Goal: Task Accomplishment & Management: Manage account settings

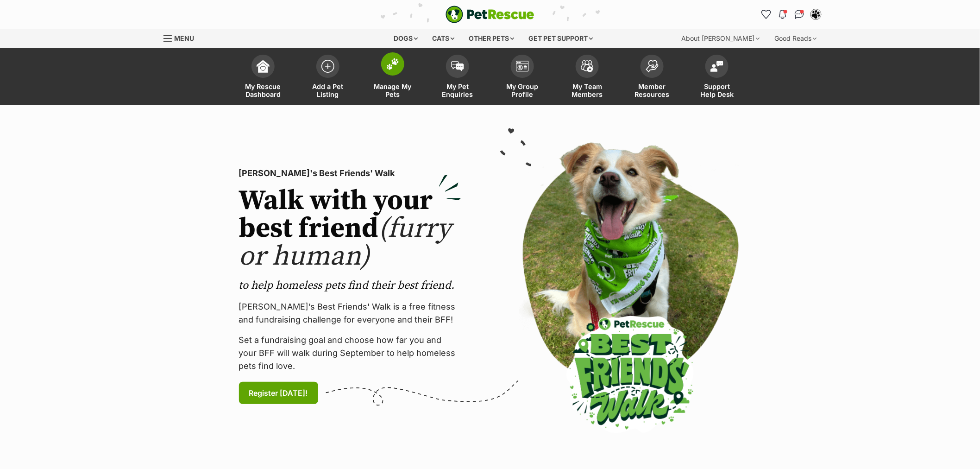
click at [388, 66] on img at bounding box center [392, 64] width 13 height 12
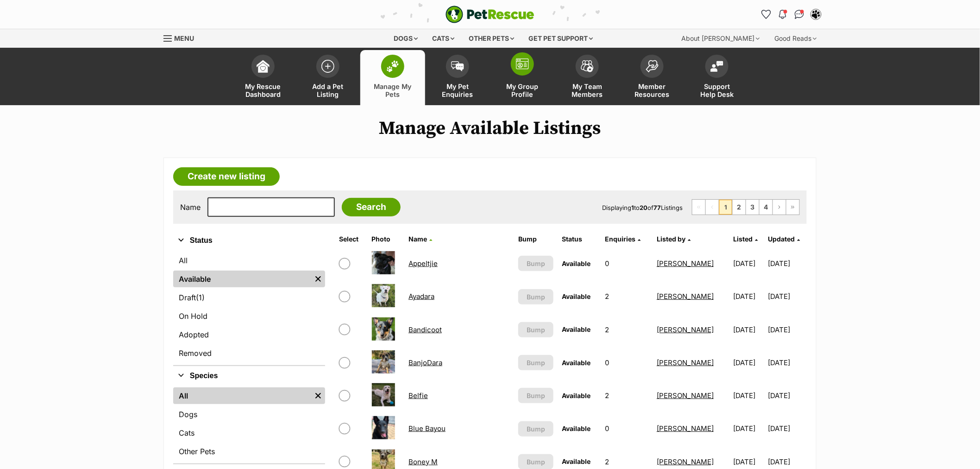
click at [528, 83] on span "My Group Profile" at bounding box center [522, 90] width 42 height 16
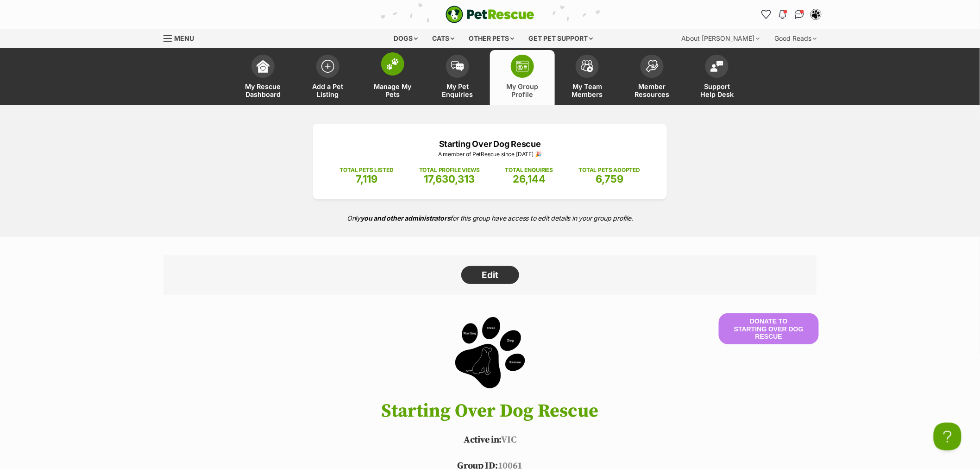
click at [386, 65] on span at bounding box center [392, 63] width 23 height 23
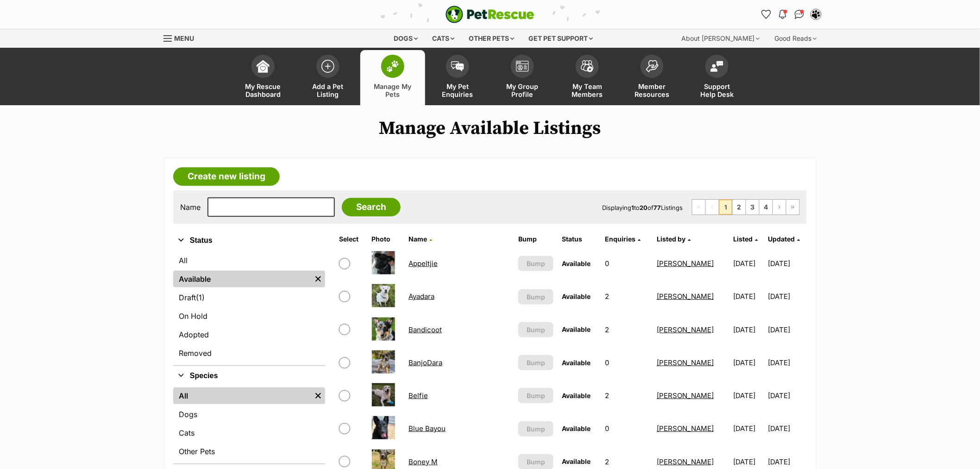
click at [730, 242] on th "Listed" at bounding box center [749, 239] width 38 height 15
click at [733, 237] on span "Listed" at bounding box center [742, 239] width 19 height 8
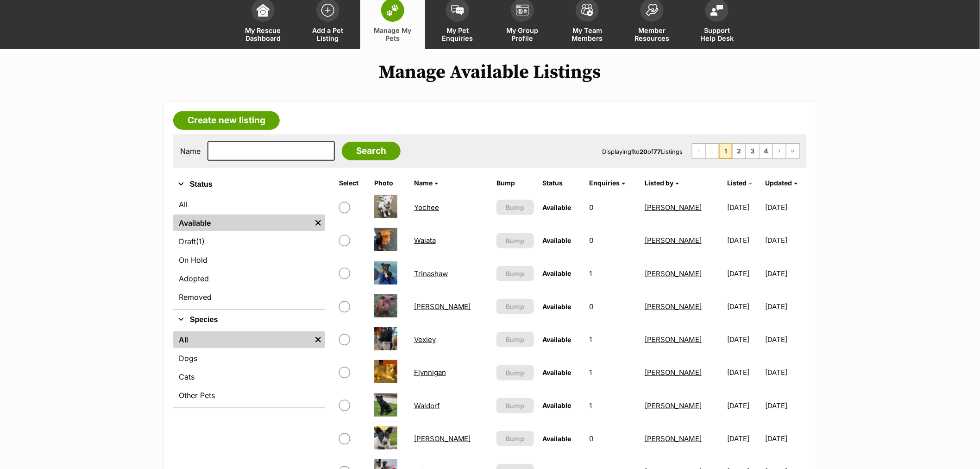
scroll to position [51, 0]
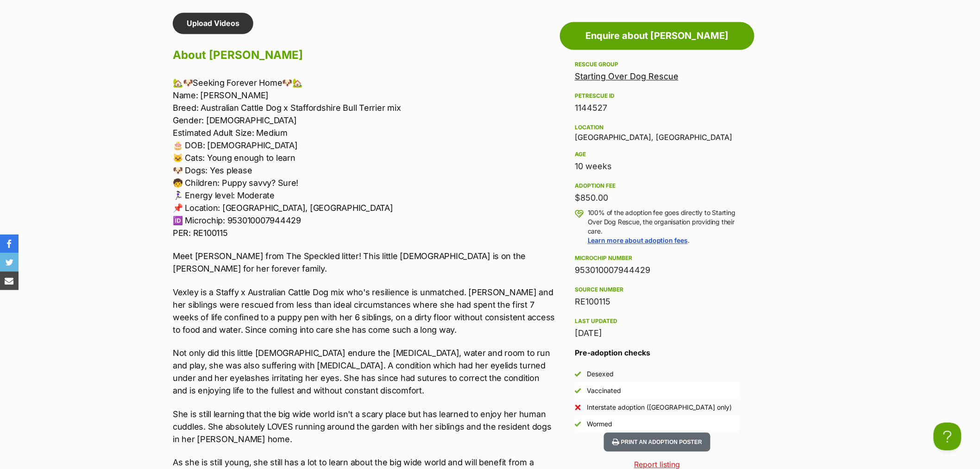
scroll to position [771, 0]
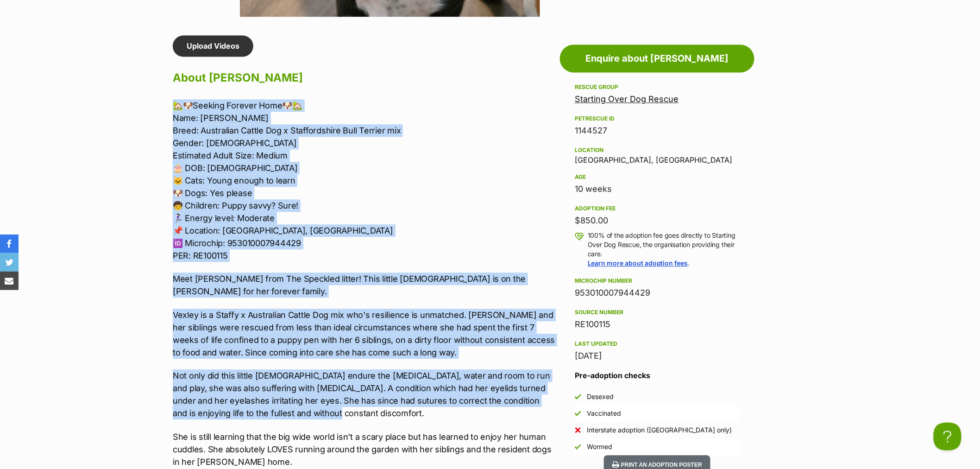
drag, startPoint x: 321, startPoint y: 395, endPoint x: 158, endPoint y: 102, distance: 336.0
copy div "🏡🐶Loremip Dolorsi Amet🐶🏡 Cons: Adipis Elits: Doeiusmodt Incidi Utl e Doloremagn…"
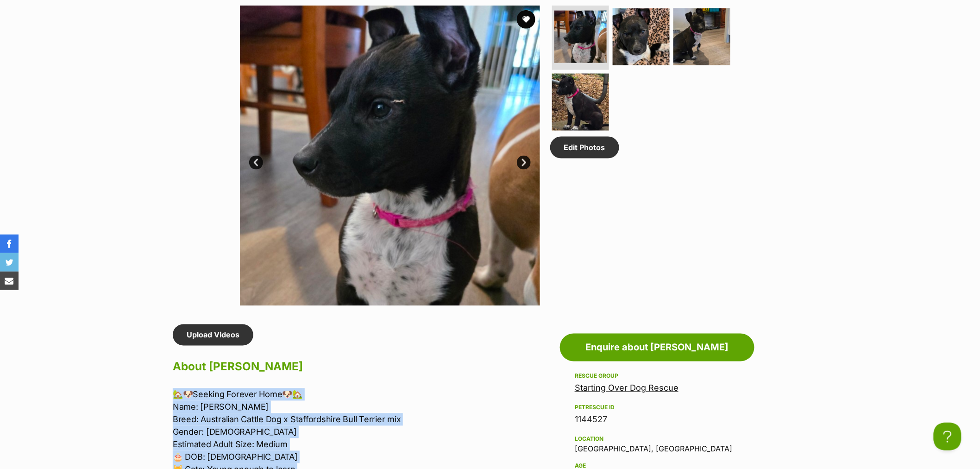
scroll to position [463, 0]
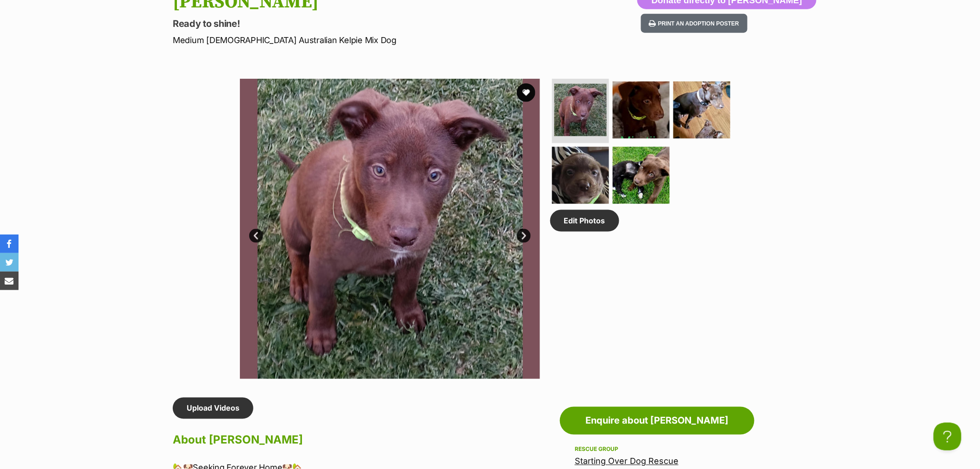
scroll to position [411, 0]
